Goal: Obtain resource: Obtain resource

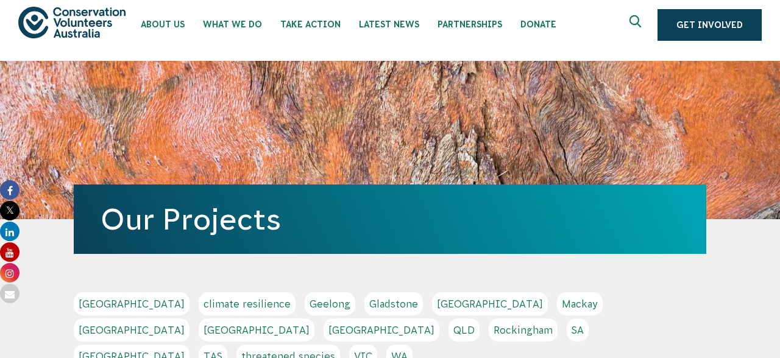
scroll to position [12, 0]
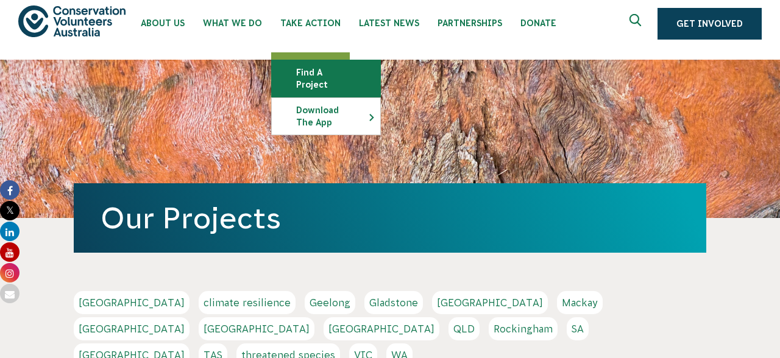
click at [326, 76] on link "Find a project" at bounding box center [326, 78] width 108 height 37
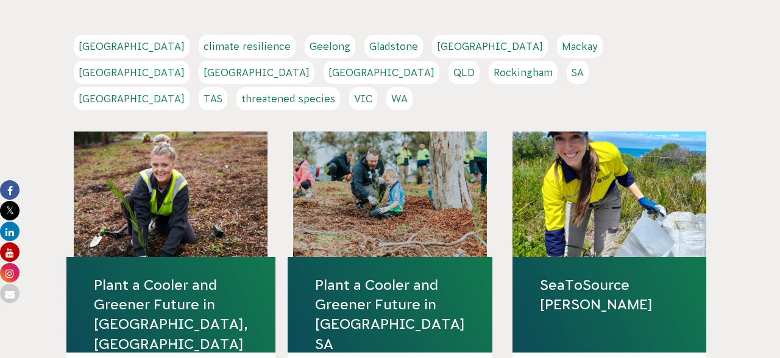
scroll to position [271, 0]
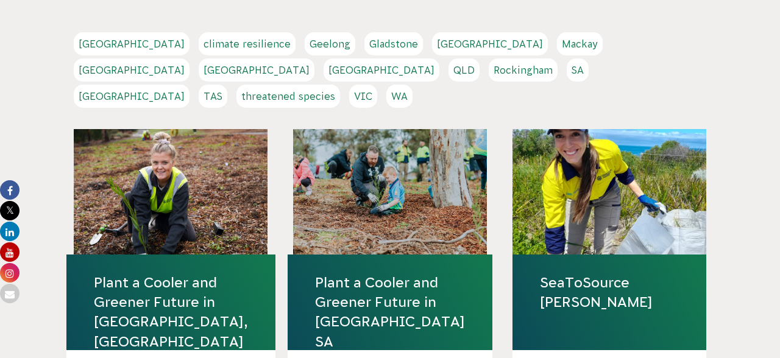
click at [479, 58] on link "QLD" at bounding box center [463, 69] width 31 height 23
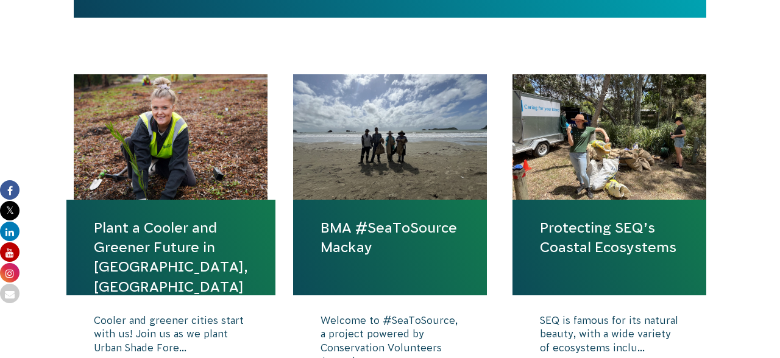
scroll to position [423, 0]
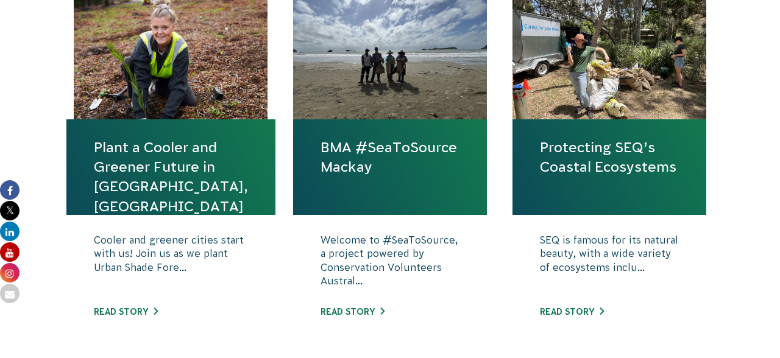
scroll to position [466, 0]
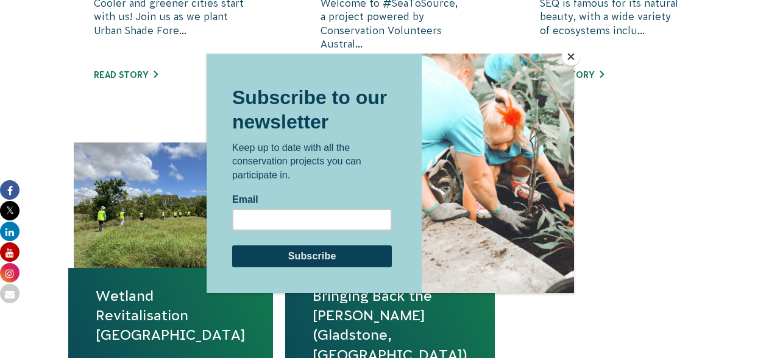
scroll to position [731, 0]
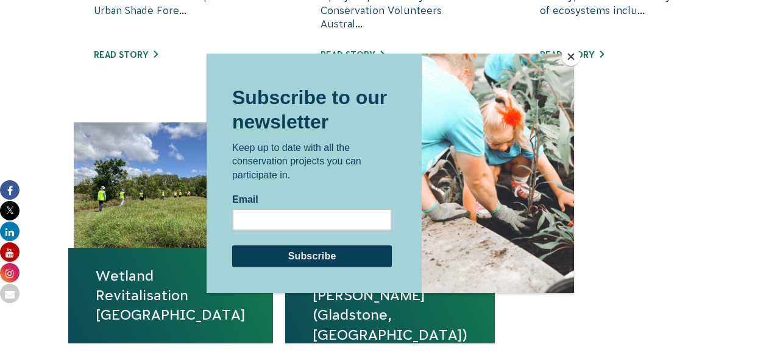
click at [566, 54] on button "Close" at bounding box center [571, 57] width 18 height 18
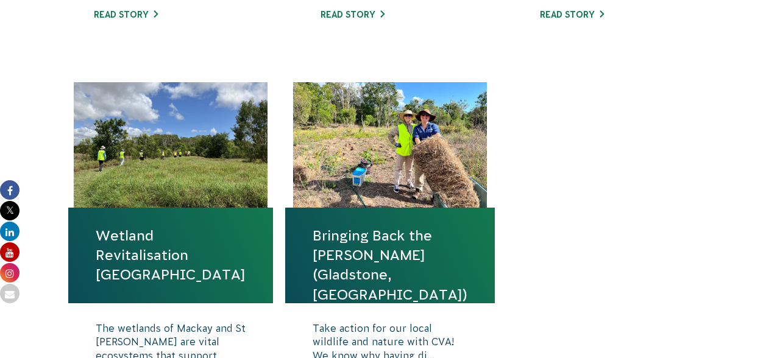
scroll to position [783, 0]
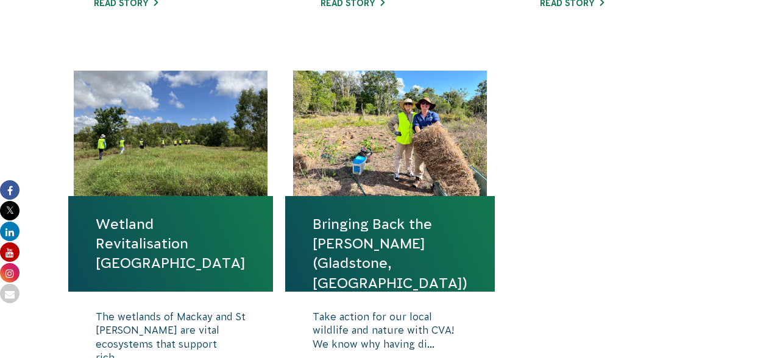
click at [609, 211] on div "Plant a Cooler and Greener Future in Ipswich, QLD Cooler and greener cities sta…" at bounding box center [390, 70] width 658 height 771
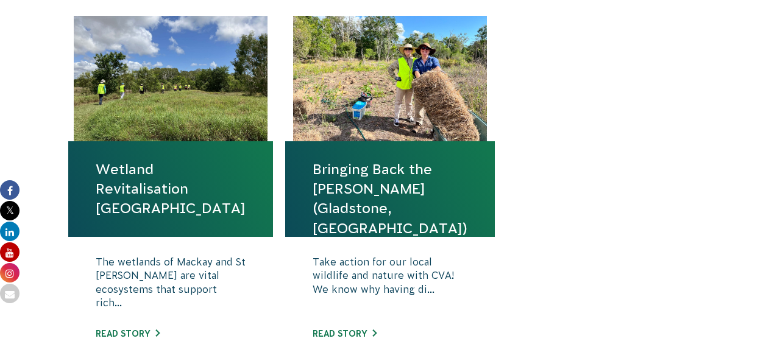
scroll to position [858, 0]
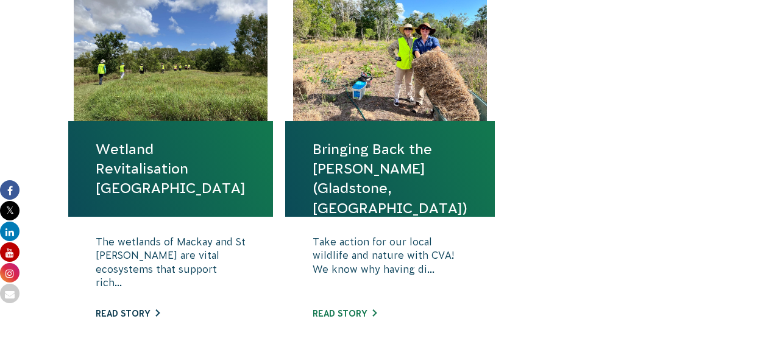
click at [143, 311] on link "Read story" at bounding box center [128, 314] width 64 height 10
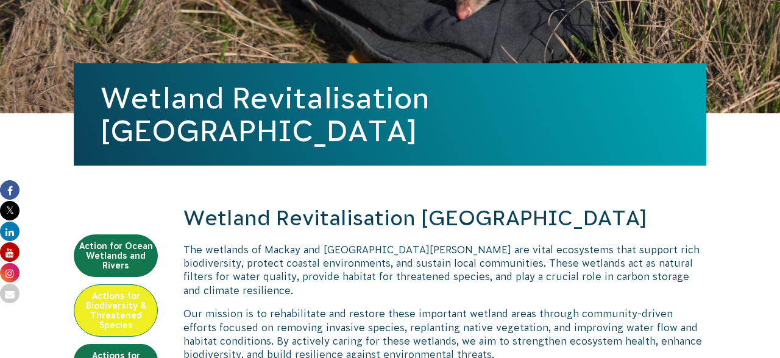
scroll to position [248, 0]
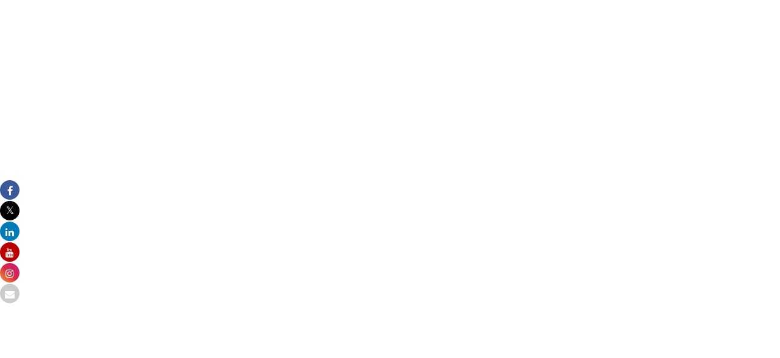
scroll to position [1016, 0]
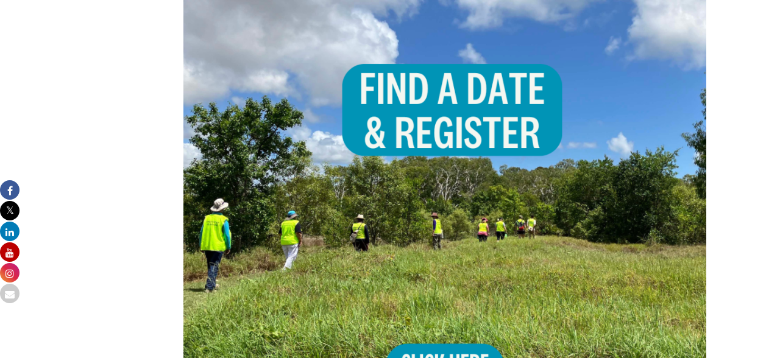
click at [485, 128] on img at bounding box center [444, 195] width 523 height 523
